Goal: Information Seeking & Learning: Check status

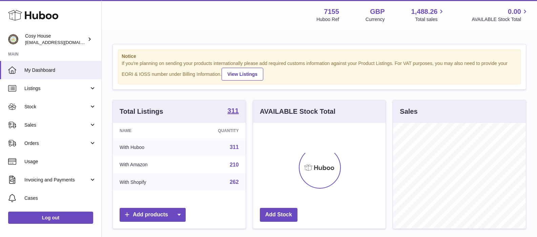
scroll to position [106, 134]
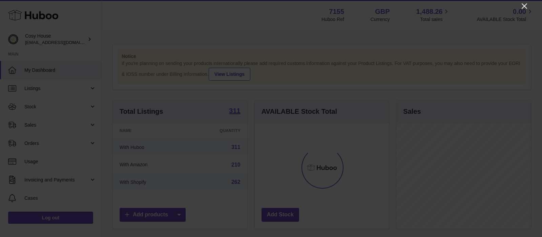
click at [525, 6] on icon "Close" at bounding box center [525, 6] width 8 height 8
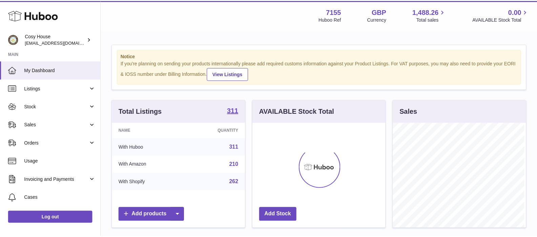
scroll to position [338852, 338825]
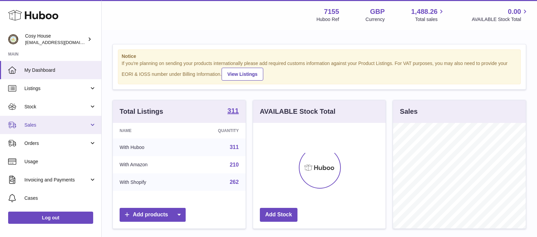
click at [36, 126] on span "Sales" at bounding box center [56, 125] width 65 height 6
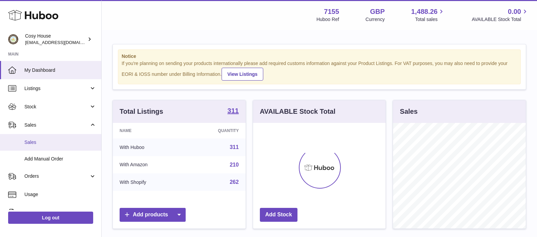
click at [47, 143] on span "Sales" at bounding box center [60, 142] width 72 height 6
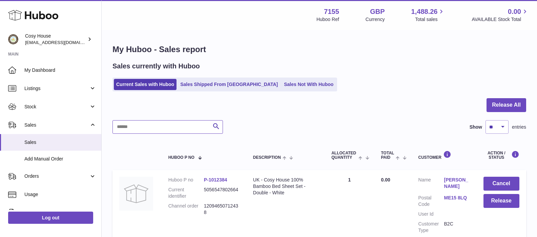
click at [167, 128] on input "text" at bounding box center [168, 127] width 111 height 14
paste input "**********"
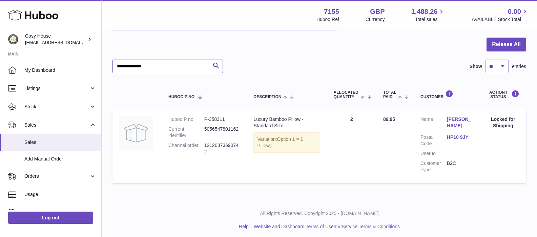
scroll to position [63, 0]
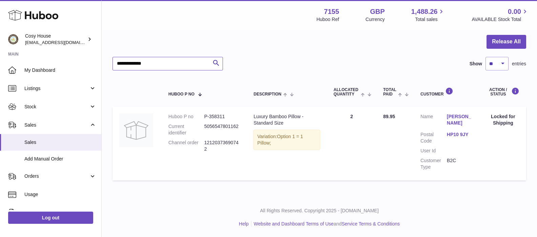
type input "**********"
click at [461, 137] on link "HP10 9JY" at bounding box center [460, 135] width 26 height 6
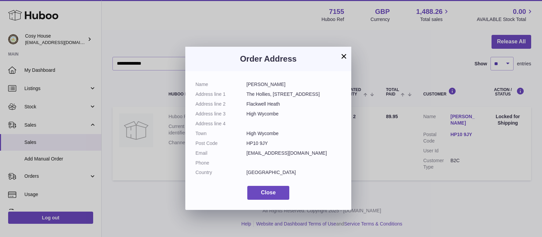
click at [343, 56] on button "×" at bounding box center [344, 56] width 8 height 8
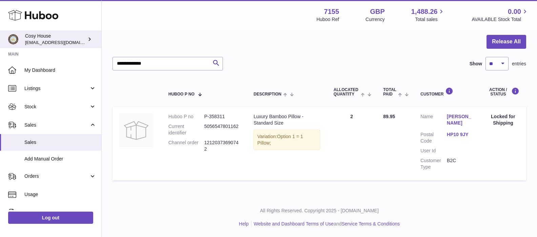
click at [89, 41] on icon at bounding box center [89, 39] width 7 height 7
